Goal: Use online tool/utility: Use online tool/utility

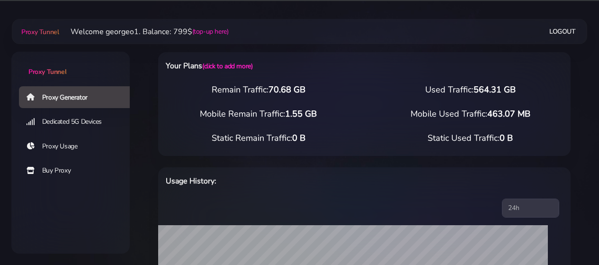
select select "US"
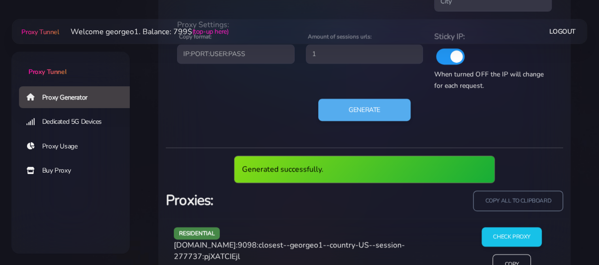
click at [221, 242] on span "[DOMAIN_NAME]:9098:closest--georgeo1--country-US--session-277737:pjXATCIEjl" at bounding box center [289, 250] width 231 height 22
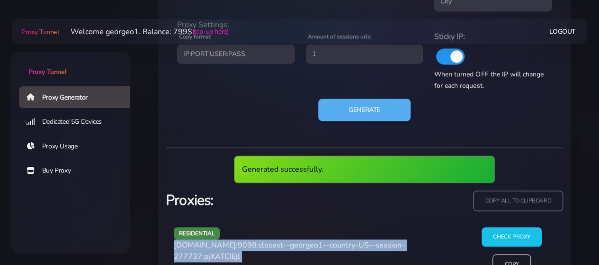
click at [221, 242] on span "[DOMAIN_NAME]:9098:closest--georgeo1--country-US--session-277737:pjXATCIEjl" at bounding box center [289, 250] width 231 height 22
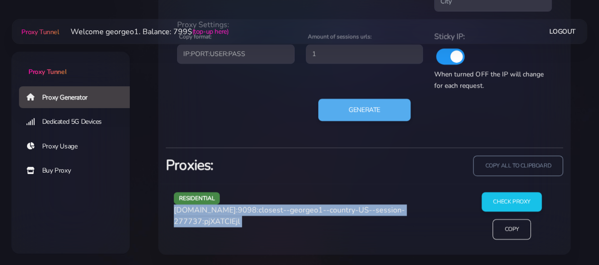
copy div "[DOMAIN_NAME]:9098:closest--georgeo1--country-US--session-277737:pjXATCIEjl"
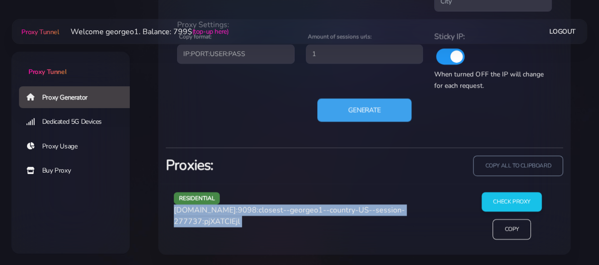
click at [381, 113] on button "Generate" at bounding box center [364, 109] width 94 height 23
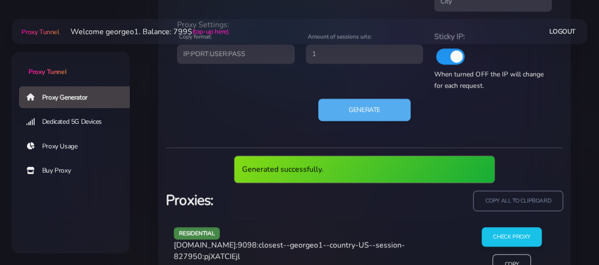
click at [214, 243] on span "[DOMAIN_NAME]:9098:closest--georgeo1--country-US--session-827950:pjXATCIEjl" at bounding box center [289, 250] width 231 height 22
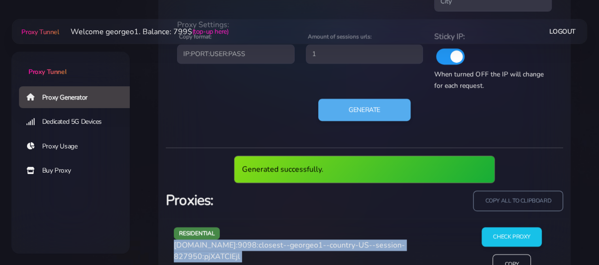
click at [214, 243] on span "[DOMAIN_NAME]:9098:closest--georgeo1--country-US--session-827950:pjXATCIEjl" at bounding box center [289, 250] width 231 height 22
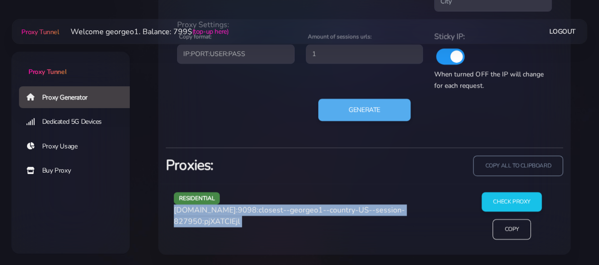
copy div "[DOMAIN_NAME]:9098:closest--georgeo1--country-US--session-827950:pjXATCIEjl"
